Goal: Navigation & Orientation: Find specific page/section

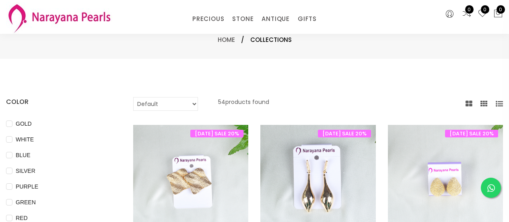
select select "INR"
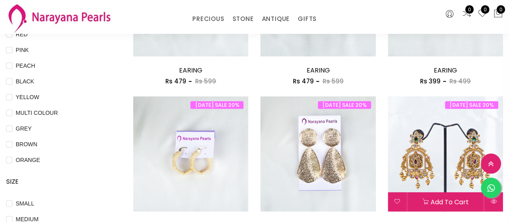
scroll to position [241, 0]
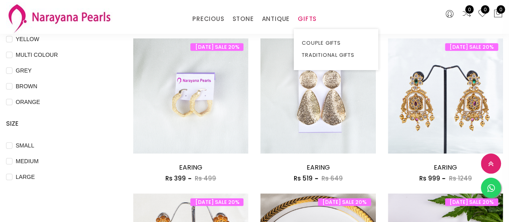
click at [313, 19] on link "GIFTS" at bounding box center [307, 19] width 19 height 12
click at [322, 43] on link "COUPLE GIFTS" at bounding box center [336, 43] width 68 height 12
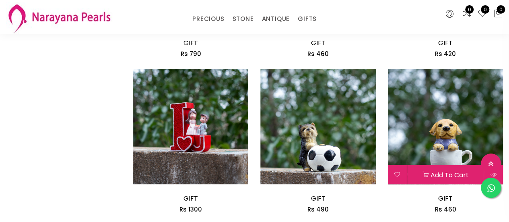
scroll to position [764, 0]
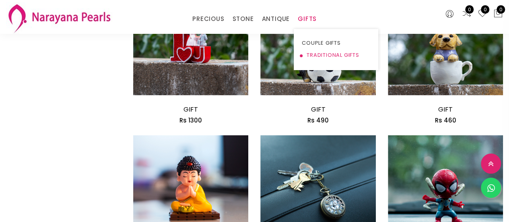
click at [325, 52] on link "TRADITIONAL GIFTS" at bounding box center [336, 55] width 68 height 12
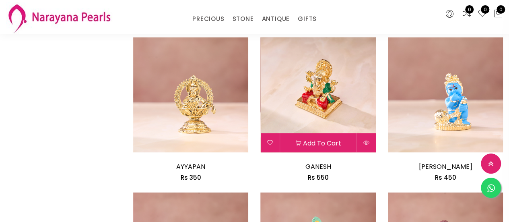
scroll to position [805, 0]
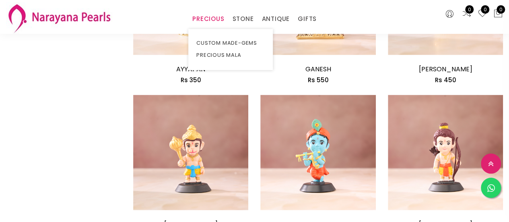
click at [203, 20] on link "PRECIOUS" at bounding box center [208, 19] width 32 height 12
click at [210, 20] on link "PRECIOUS" at bounding box center [208, 19] width 32 height 12
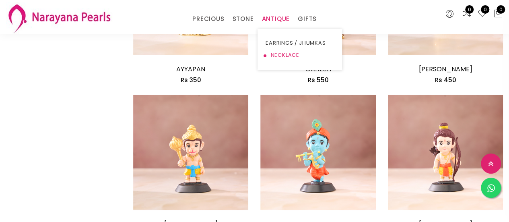
click at [269, 57] on link "NECKLACE" at bounding box center [300, 55] width 68 height 12
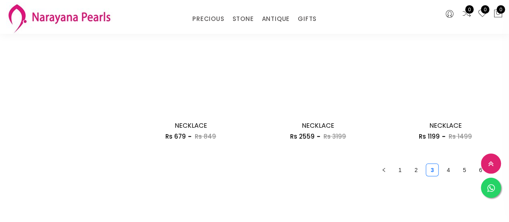
scroll to position [1046, 0]
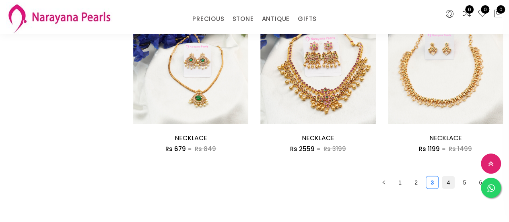
click at [444, 183] on link "4" at bounding box center [448, 182] width 12 height 12
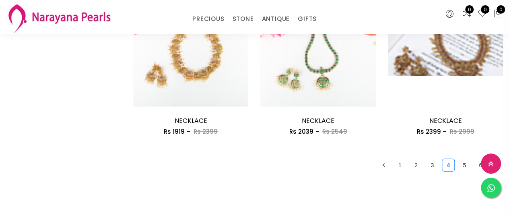
scroll to position [1046, 0]
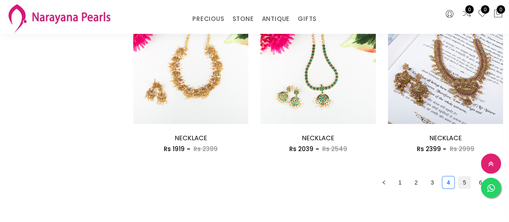
click at [463, 184] on link "5" at bounding box center [464, 182] width 12 height 12
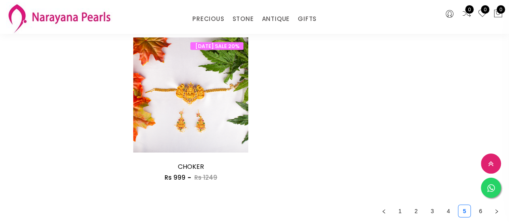
scroll to position [1126, 0]
